Goal: Find contact information: Find contact information

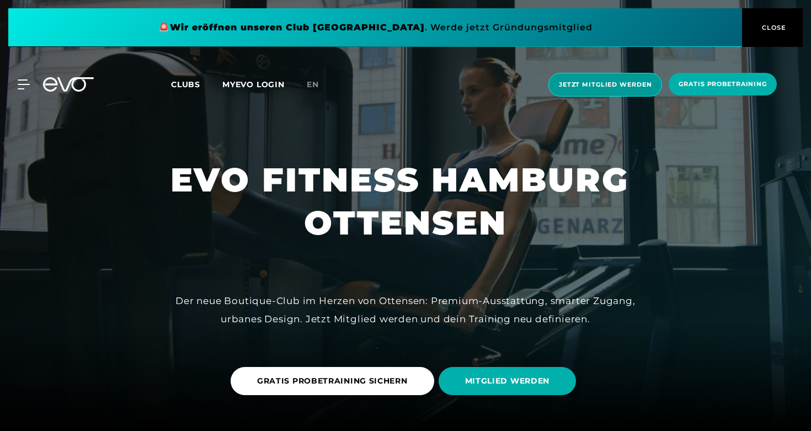
click at [608, 84] on span "Jetzt Mitglied werden" at bounding box center [605, 84] width 93 height 9
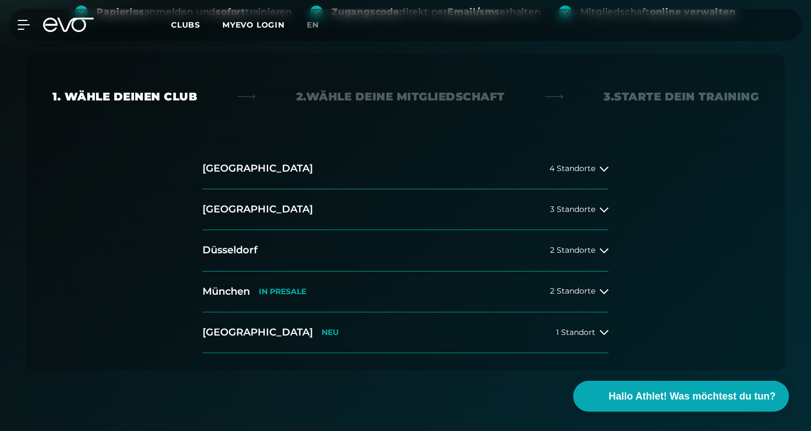
scroll to position [184, 0]
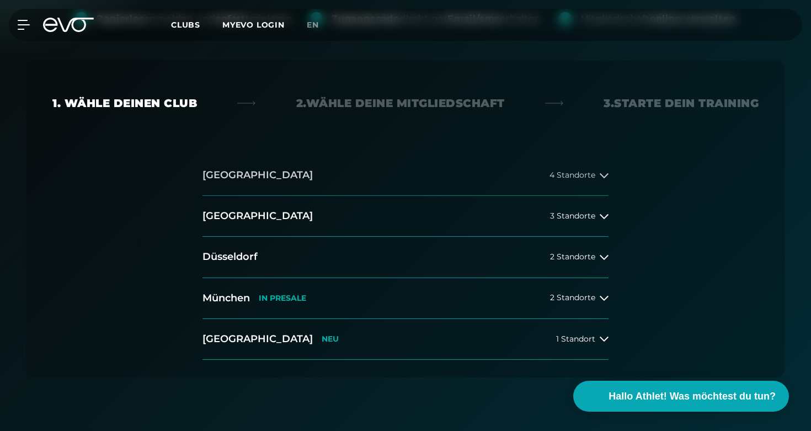
click at [606, 175] on icon at bounding box center [603, 175] width 9 height 5
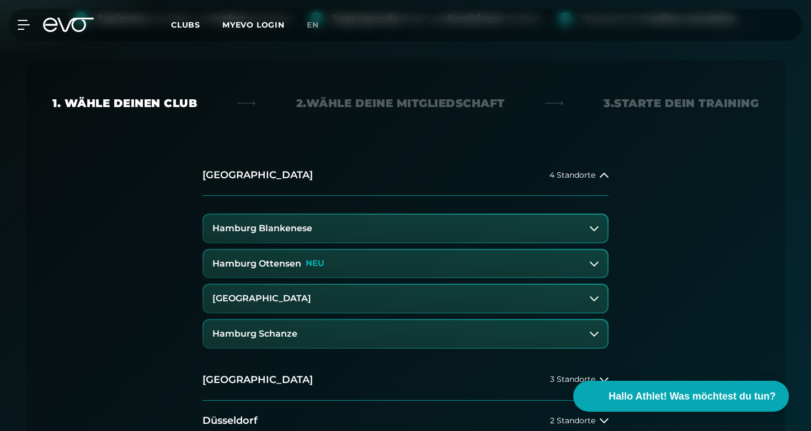
click at [357, 265] on button "Hamburg Ottensen NEU" at bounding box center [405, 264] width 404 height 28
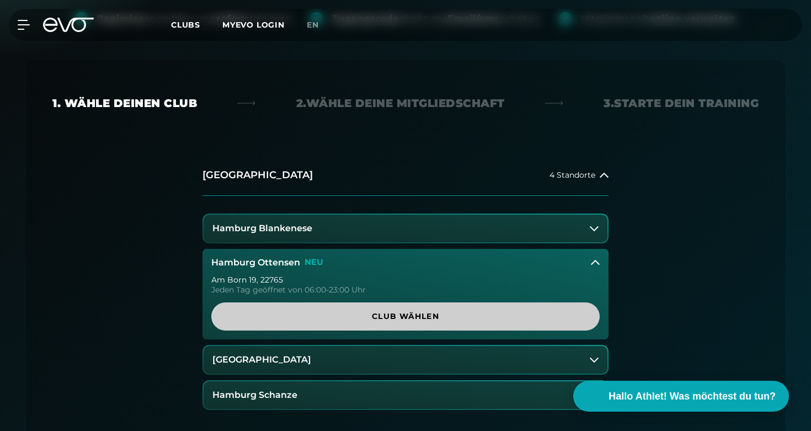
click at [404, 321] on span "Club wählen" at bounding box center [405, 316] width 335 height 12
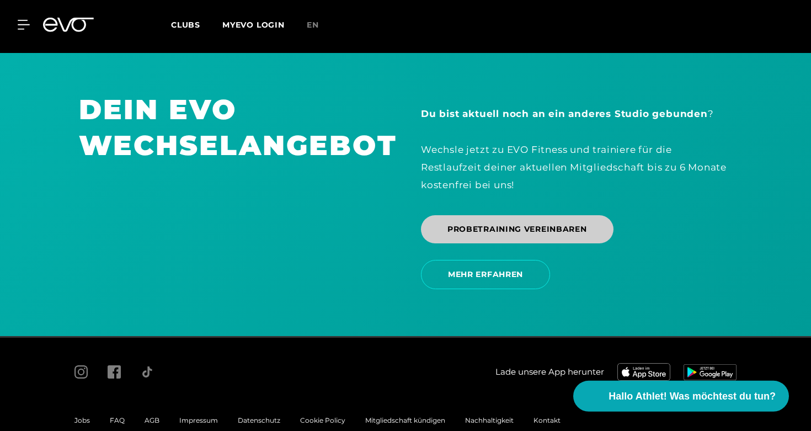
scroll to position [2343, 0]
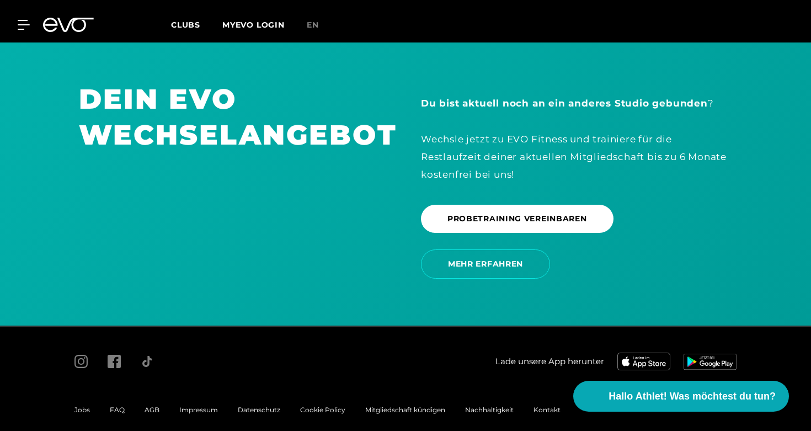
click at [116, 405] on span "FAQ" at bounding box center [117, 409] width 15 height 8
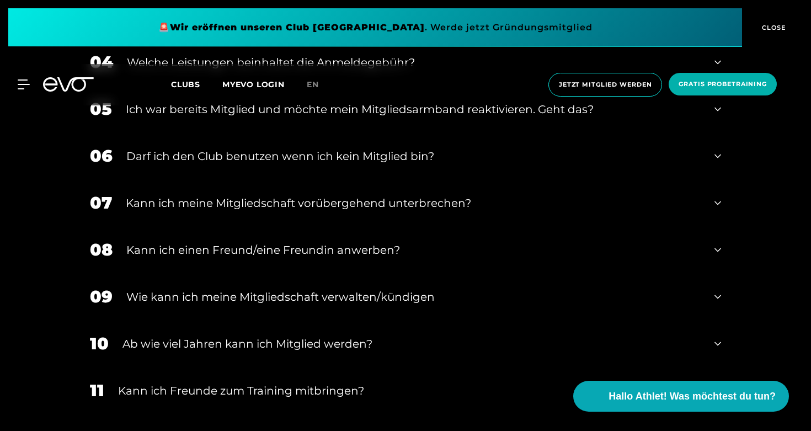
scroll to position [624, 0]
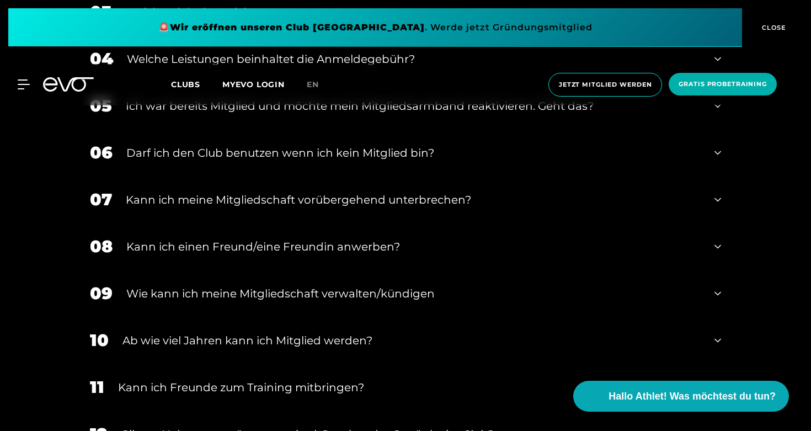
click at [718, 248] on icon at bounding box center [717, 246] width 7 height 4
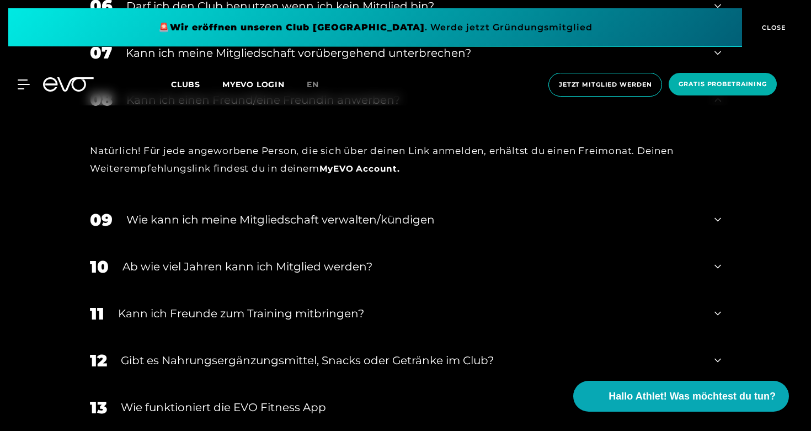
scroll to position [773, 0]
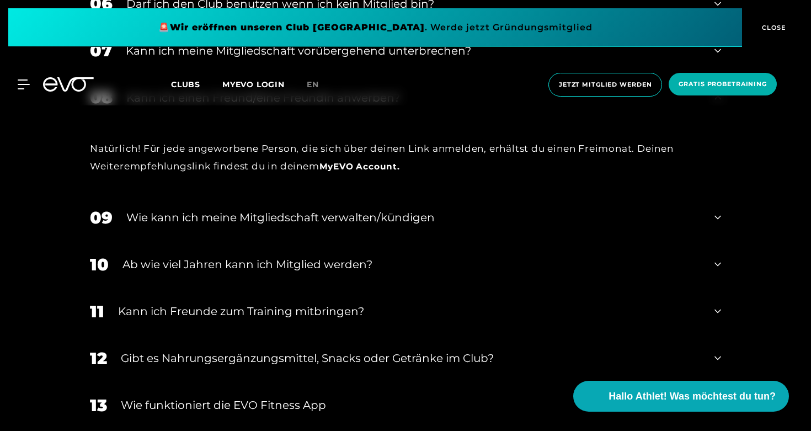
click at [718, 265] on icon at bounding box center [717, 264] width 7 height 4
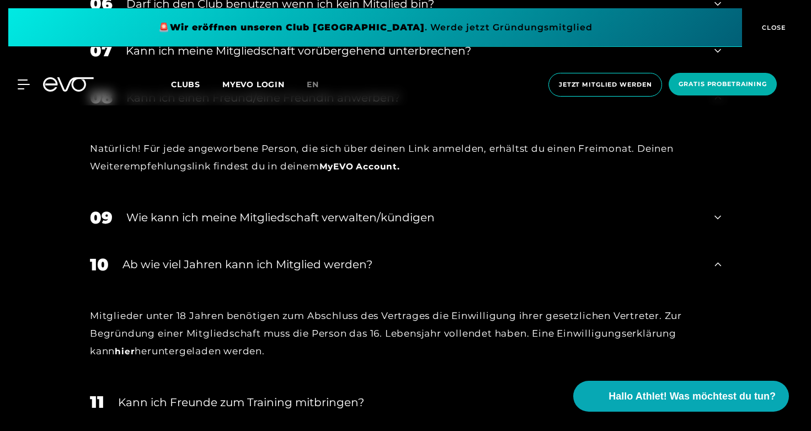
click at [115, 355] on link "hier" at bounding box center [125, 351] width 20 height 10
click at [115, 352] on link "hier" at bounding box center [125, 351] width 20 height 10
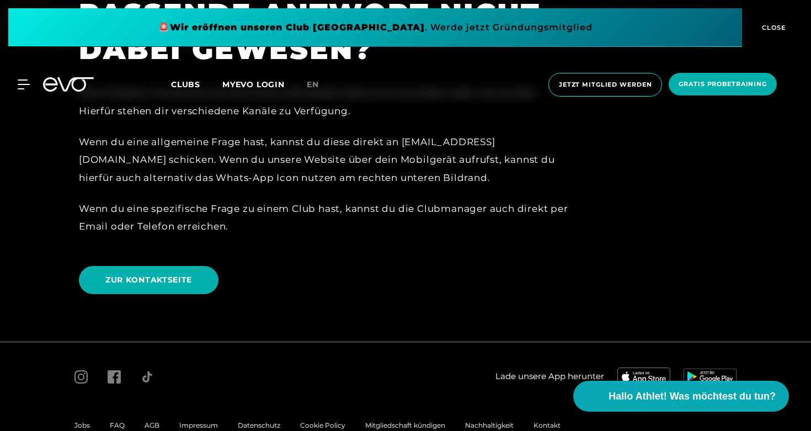
scroll to position [2584, 0]
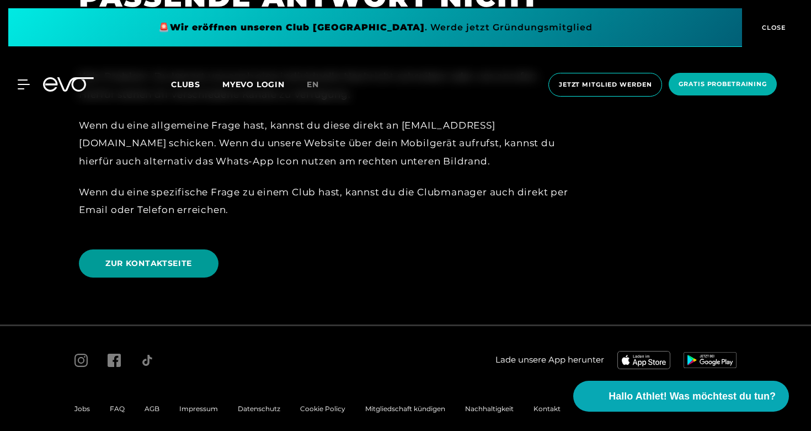
click at [175, 266] on span "ZUR KONTAKTSEITE" at bounding box center [148, 263] width 87 height 12
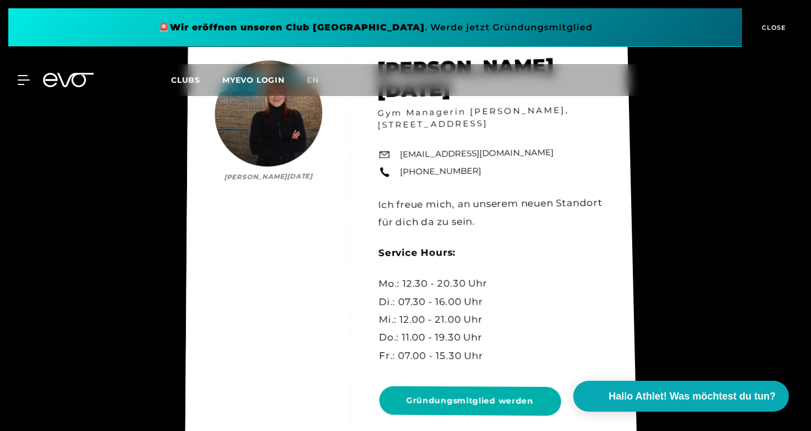
scroll to position [4839, 0]
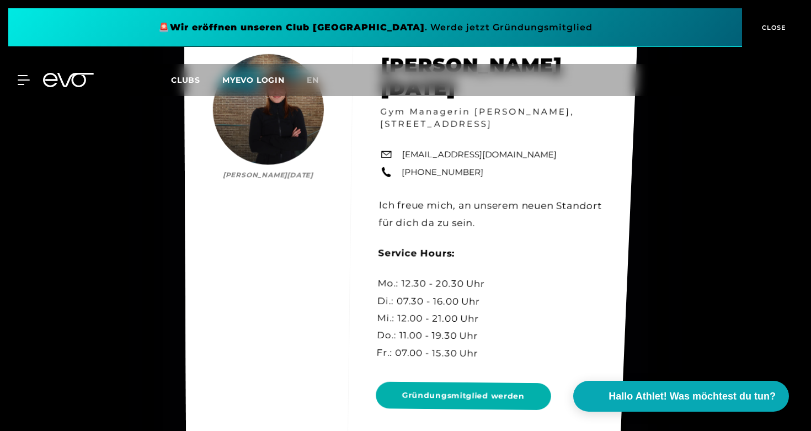
click at [433, 161] on link "[EMAIL_ADDRESS][DOMAIN_NAME]" at bounding box center [479, 154] width 155 height 13
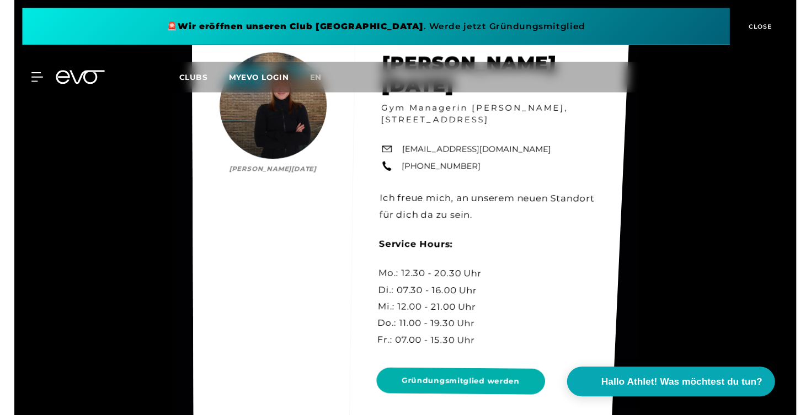
scroll to position [4838, 0]
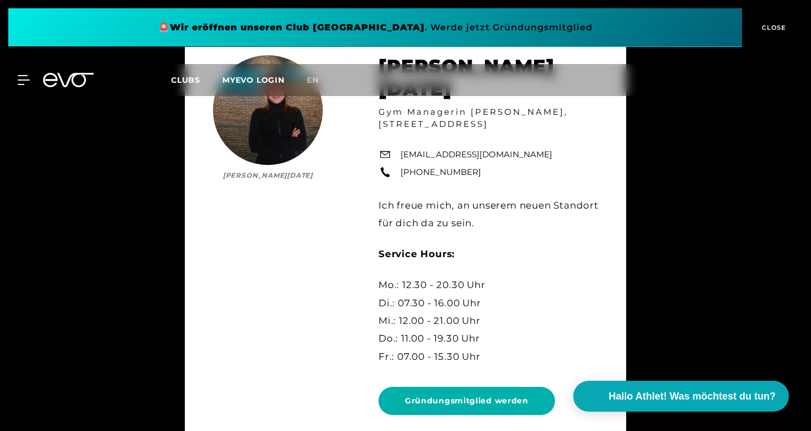
click at [776, 26] on span "CLOSE" at bounding box center [772, 28] width 27 height 10
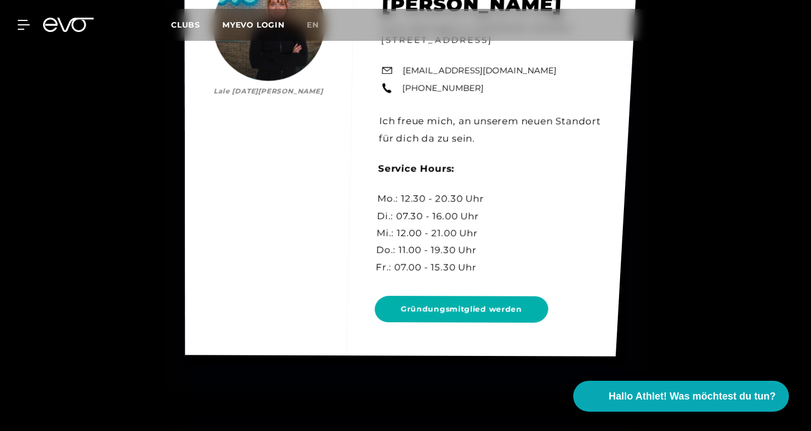
scroll to position [4925, 0]
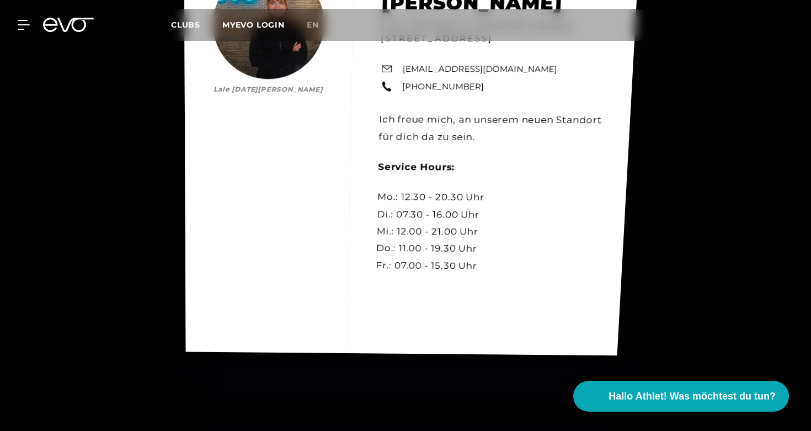
click at [458, 76] on link "[EMAIL_ADDRESS][DOMAIN_NAME]" at bounding box center [479, 69] width 155 height 13
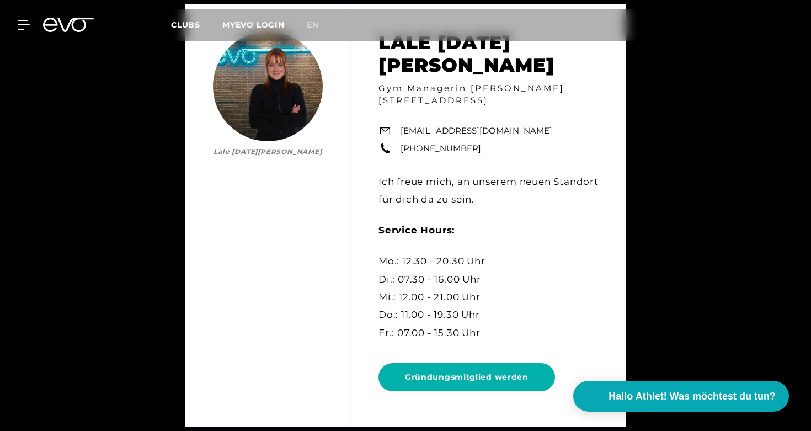
scroll to position [4865, 0]
